Goal: Transaction & Acquisition: Download file/media

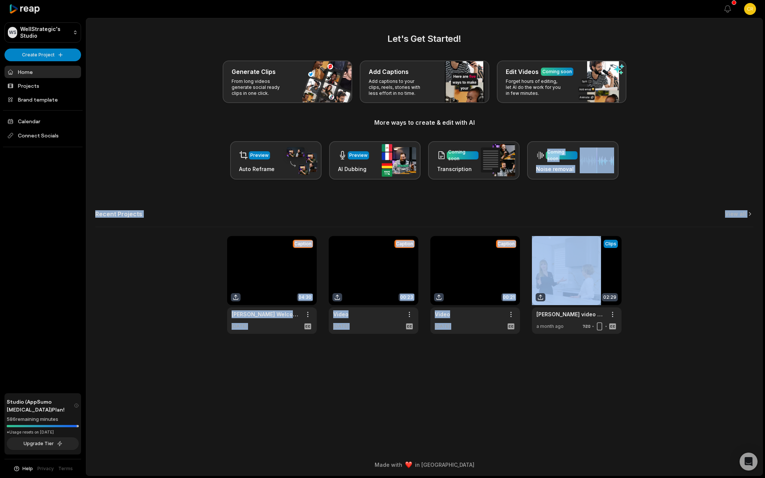
drag, startPoint x: 739, startPoint y: 276, endPoint x: 764, endPoint y: 135, distance: 143.4
click at [764, 136] on div "Open sidebar View notifications Open user menu Let's Get Started! Generate Clip…" at bounding box center [382, 239] width 765 height 478
click at [251, 255] on link at bounding box center [272, 285] width 90 height 98
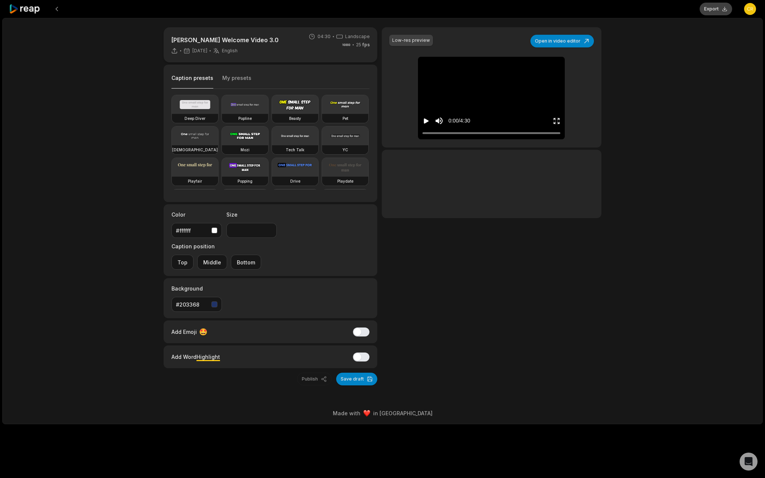
click at [710, 11] on button "Export" at bounding box center [715, 9] width 32 height 13
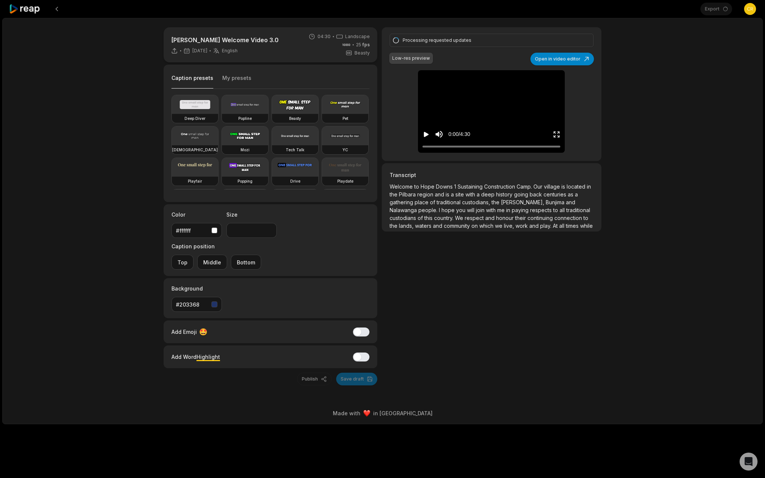
click at [654, 161] on div "[PERSON_NAME] Welcome Video 3.0 [DATE] English en 04:30 Landscape 25 fps Beasty…" at bounding box center [382, 221] width 760 height 406
drag, startPoint x: 724, startPoint y: 81, endPoint x: 717, endPoint y: 81, distance: 6.4
click at [718, 81] on div "[PERSON_NAME] Welcome Video 3.0 [DATE] English en 04:30 Landscape 25 fps Beasty…" at bounding box center [382, 221] width 760 height 406
click at [751, 10] on html "Export Open user menu [PERSON_NAME] Welcome Video 3.0 [DATE] English en 04:30 L…" at bounding box center [382, 239] width 765 height 478
click at [720, 46] on span "Settings" at bounding box center [712, 46] width 20 height 8
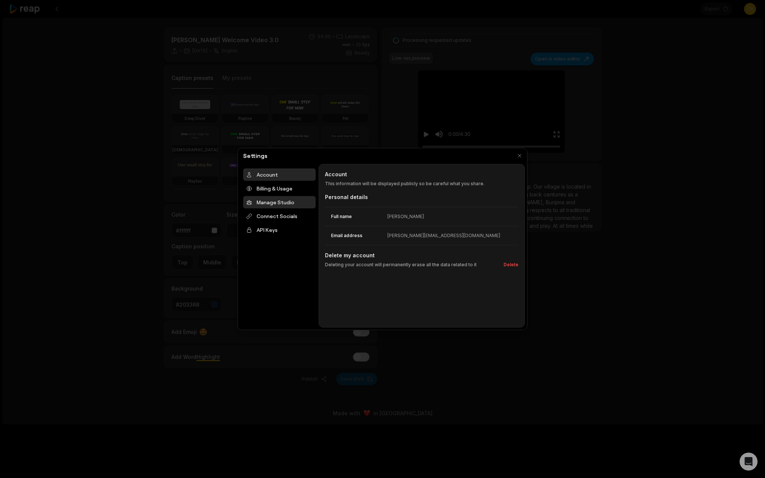
click at [288, 205] on div "Manage Studio" at bounding box center [279, 202] width 72 height 12
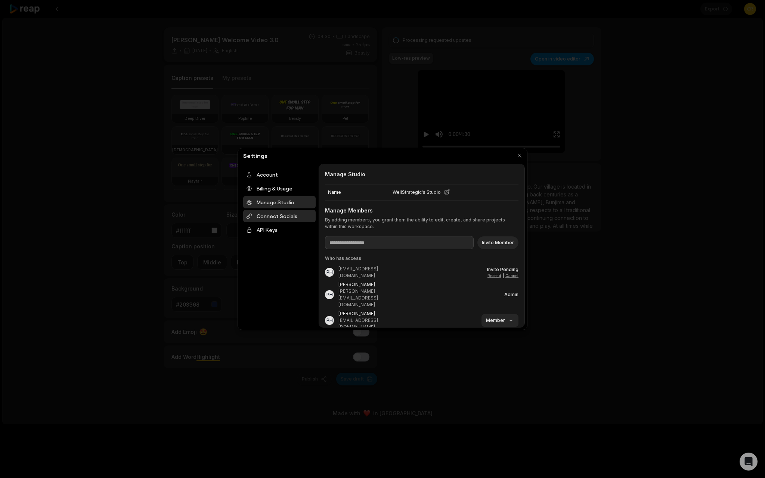
click at [280, 216] on div "Connect Socials" at bounding box center [279, 216] width 72 height 12
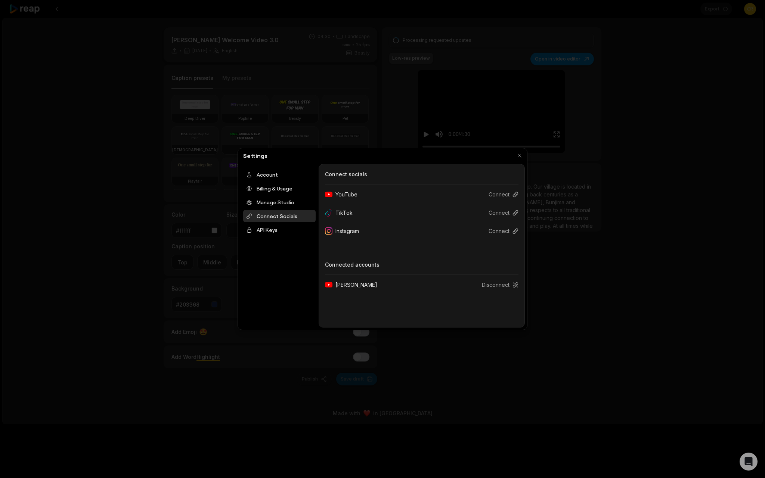
click at [326, 52] on div at bounding box center [382, 239] width 765 height 478
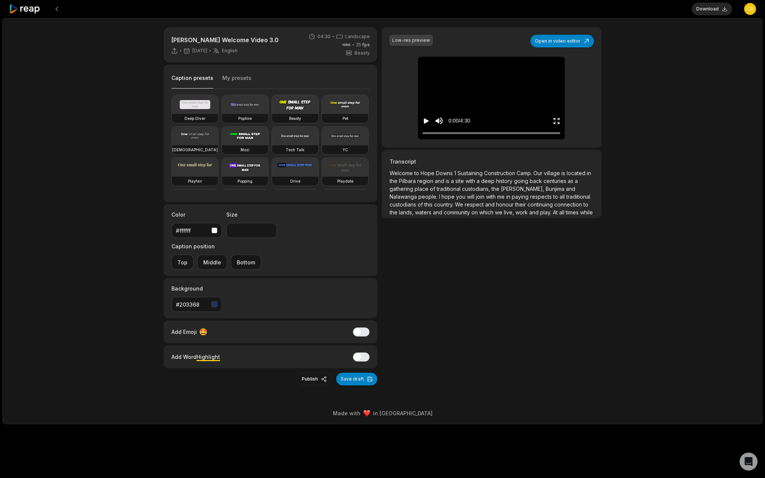
drag, startPoint x: 705, startPoint y: 6, endPoint x: 705, endPoint y: 435, distance: 428.7
click at [705, 6] on button "Download" at bounding box center [712, 9] width 40 height 13
click at [686, 230] on div "[PERSON_NAME] Welcome Video 3.0 [DATE] English en 04:30 Landscape 25 fps Beasty…" at bounding box center [382, 221] width 760 height 406
click at [577, 130] on div "Low-res preview Open in video editor you Welcome to [PERSON_NAME] 1 Sustaining …" at bounding box center [492, 87] width 220 height 120
